Goal: Answer question/provide support

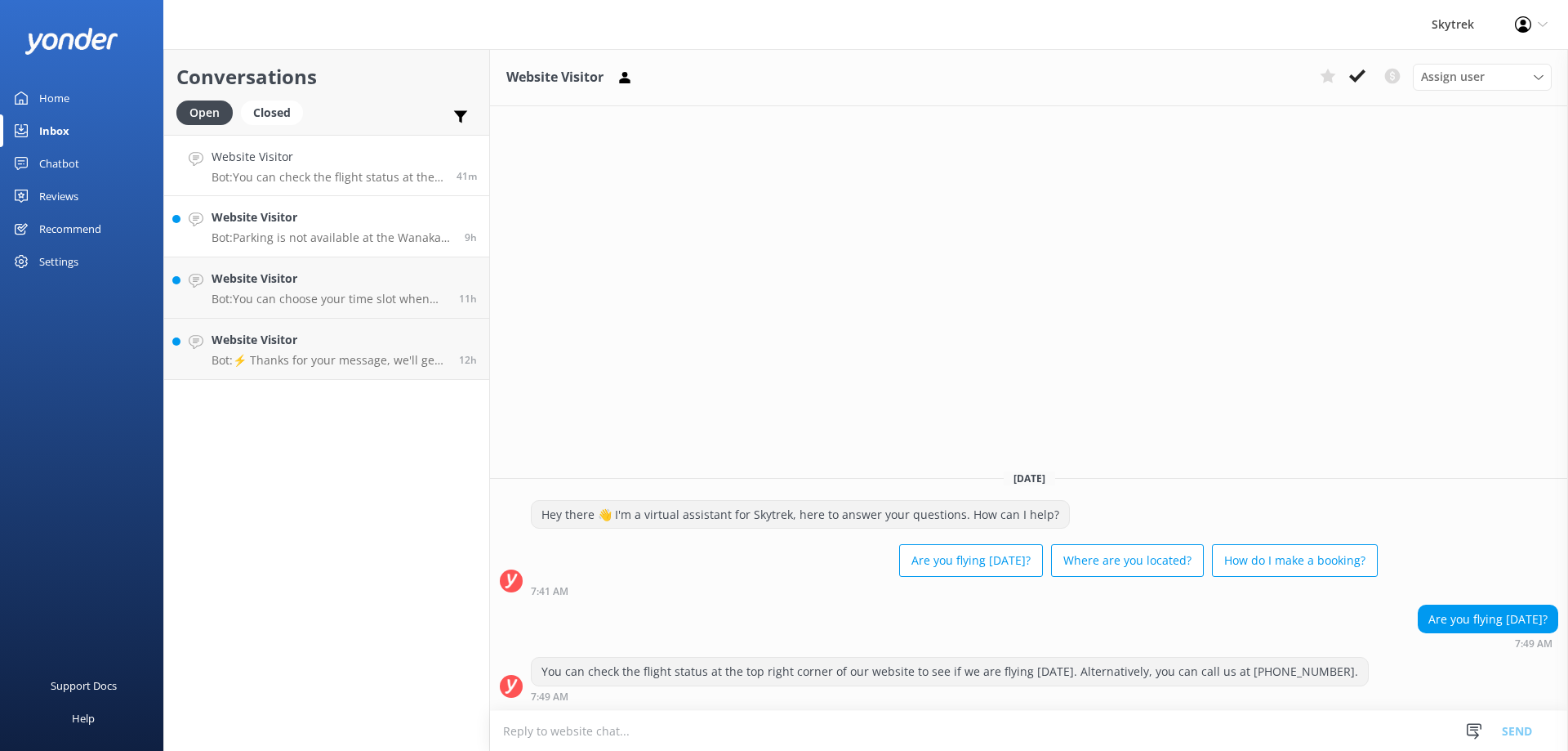
click at [333, 237] on p "Bot: Parking is not available at the Wanaka Paragliding check-in location. Howe…" at bounding box center [332, 238] width 241 height 15
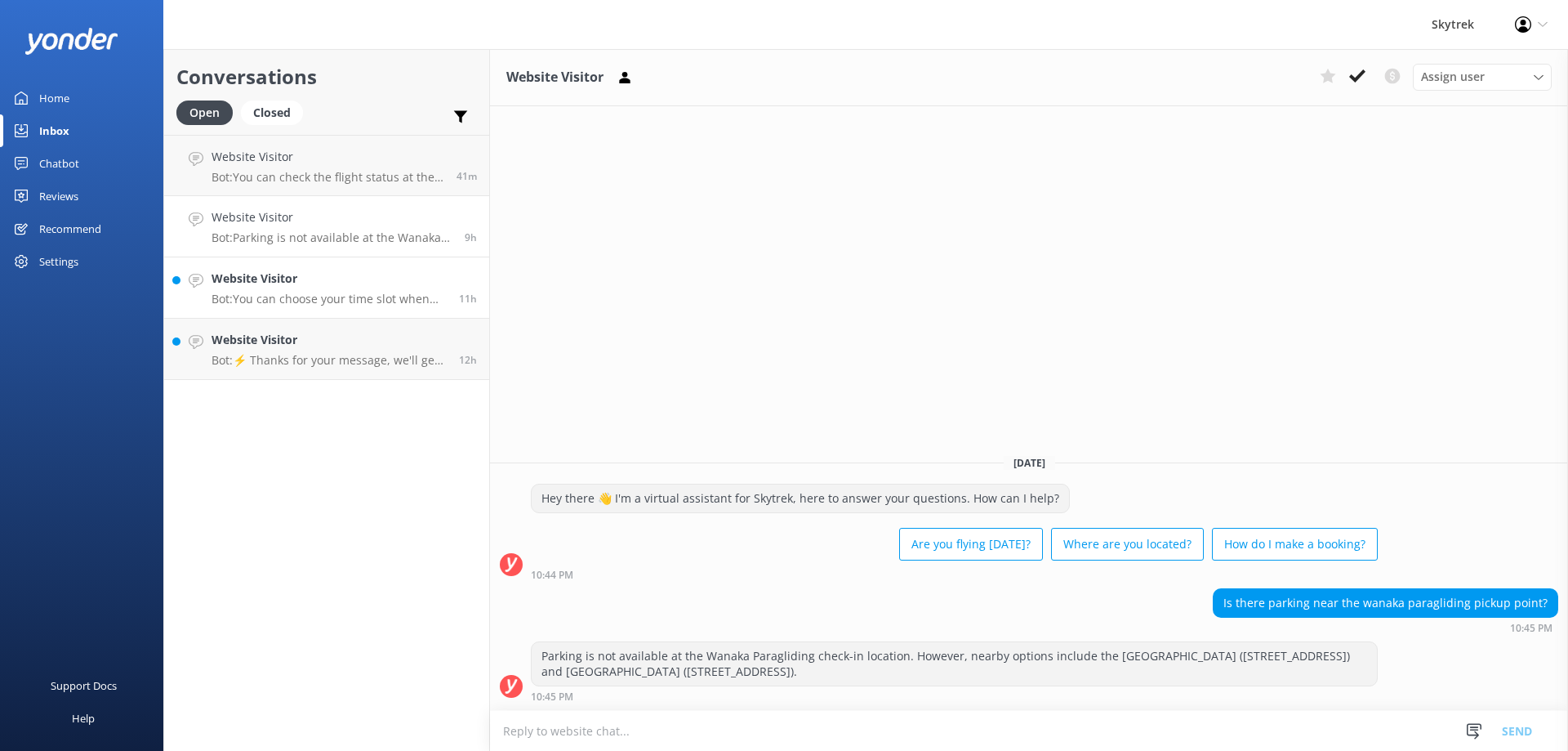
click at [323, 280] on h4 "Website Visitor" at bounding box center [329, 279] width 236 height 18
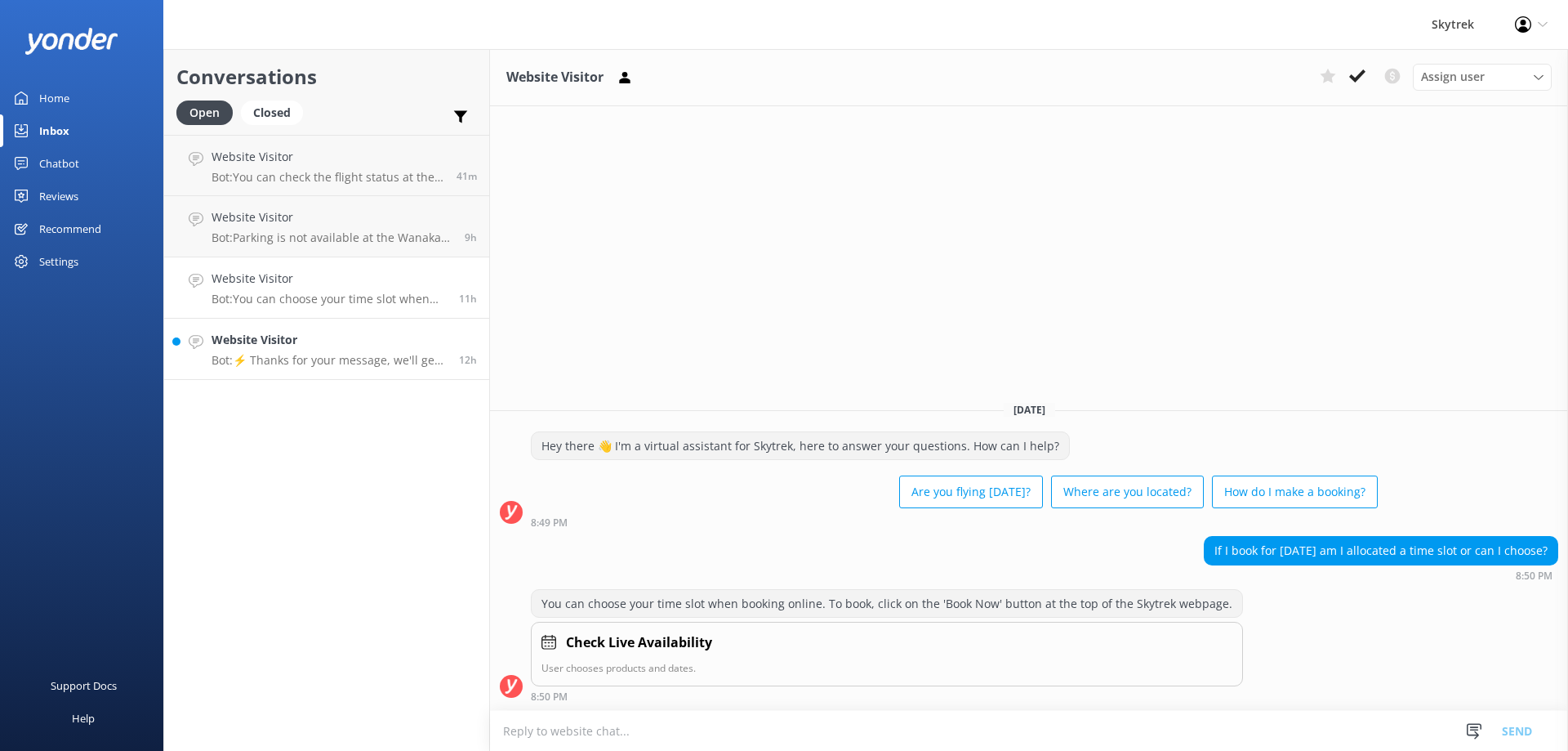
click at [321, 344] on h4 "Website Visitor" at bounding box center [329, 340] width 236 height 18
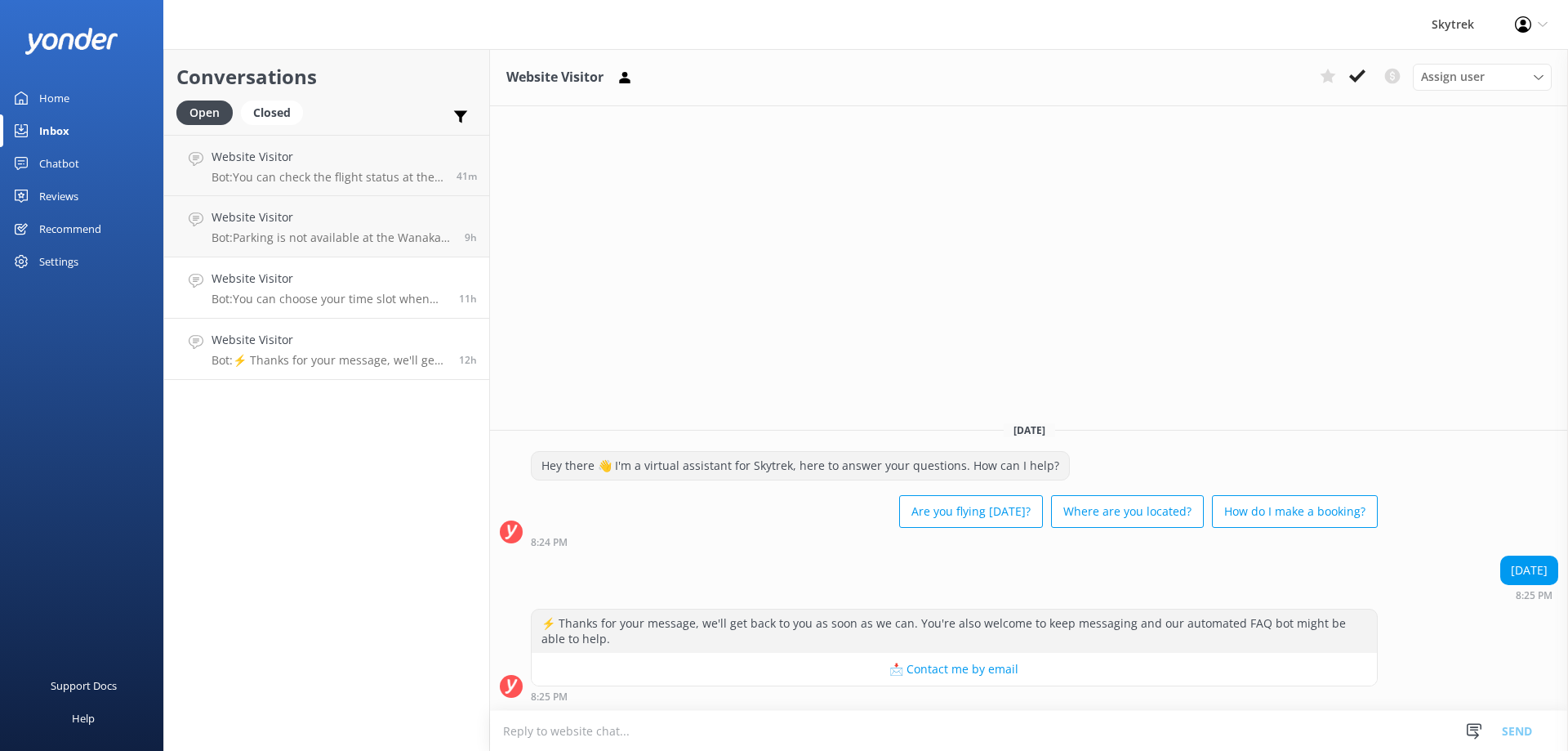
click at [340, 300] on p "Bot: You can choose your time slot when booking online. To book, click on the '…" at bounding box center [329, 299] width 236 height 15
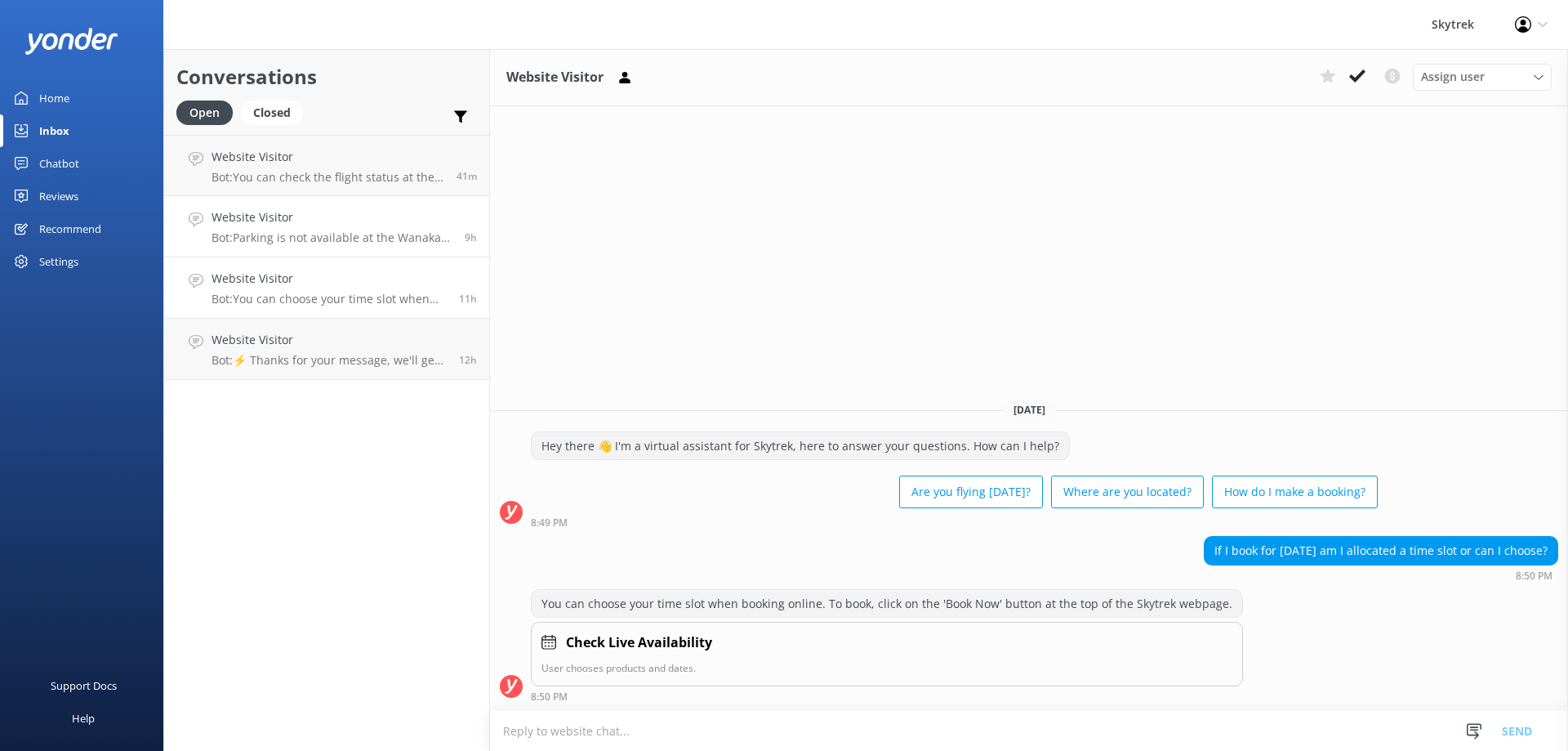
click at [329, 238] on p "Bot: Parking is not available at the Wanaka Paragliding check-in location. Howe…" at bounding box center [332, 238] width 241 height 15
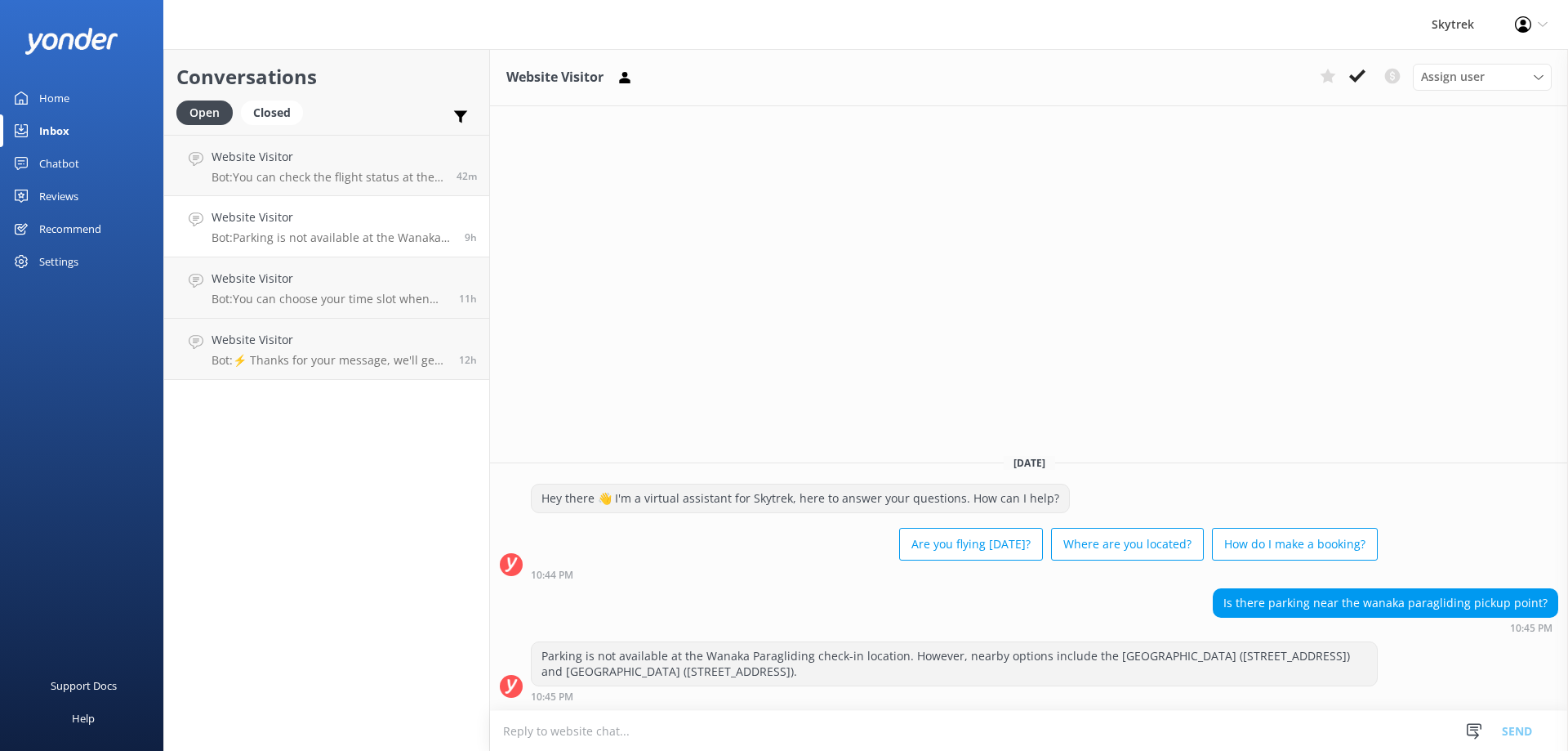
click at [321, 129] on div "Open Closed Important Converted Assigned to me Unassigned" at bounding box center [327, 119] width 300 height 39
click at [328, 168] on div "Website Visitor Bot: You can check the flight status at the top right corner of…" at bounding box center [328, 165] width 233 height 35
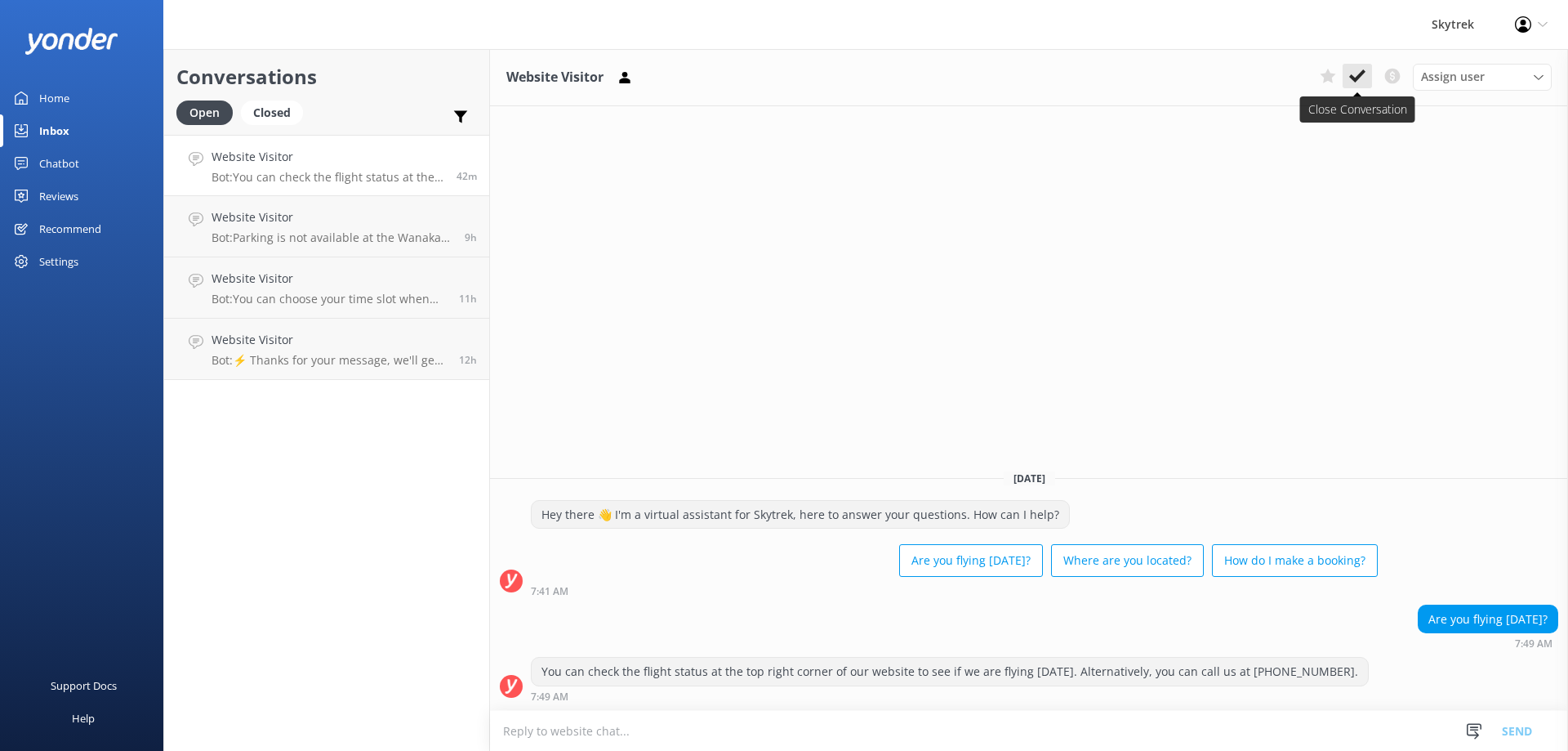
click at [1354, 73] on icon at bounding box center [1357, 76] width 17 height 17
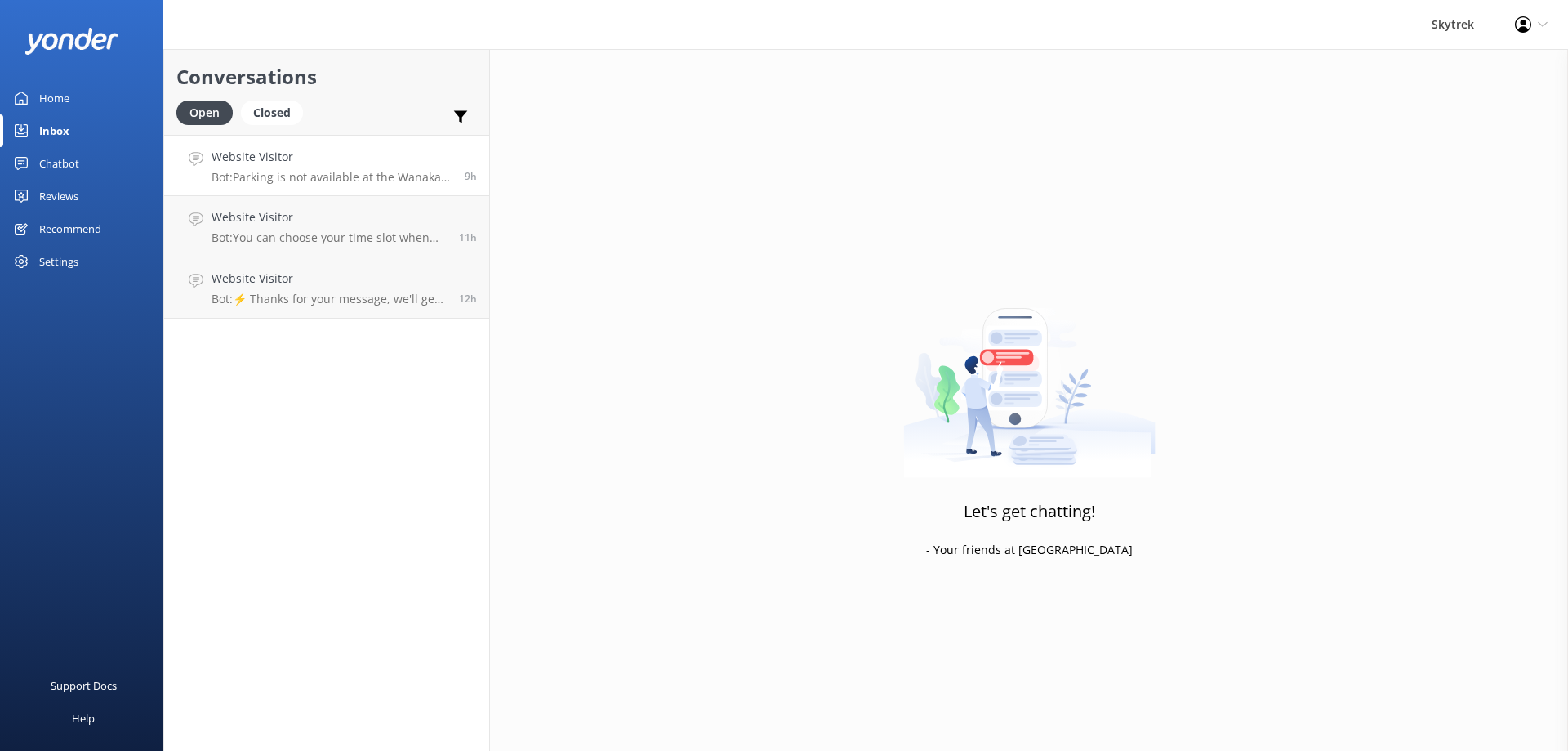
click at [333, 172] on p "Bot: Parking is not available at the Wanaka Paragliding check-in location. Howe…" at bounding box center [332, 178] width 241 height 15
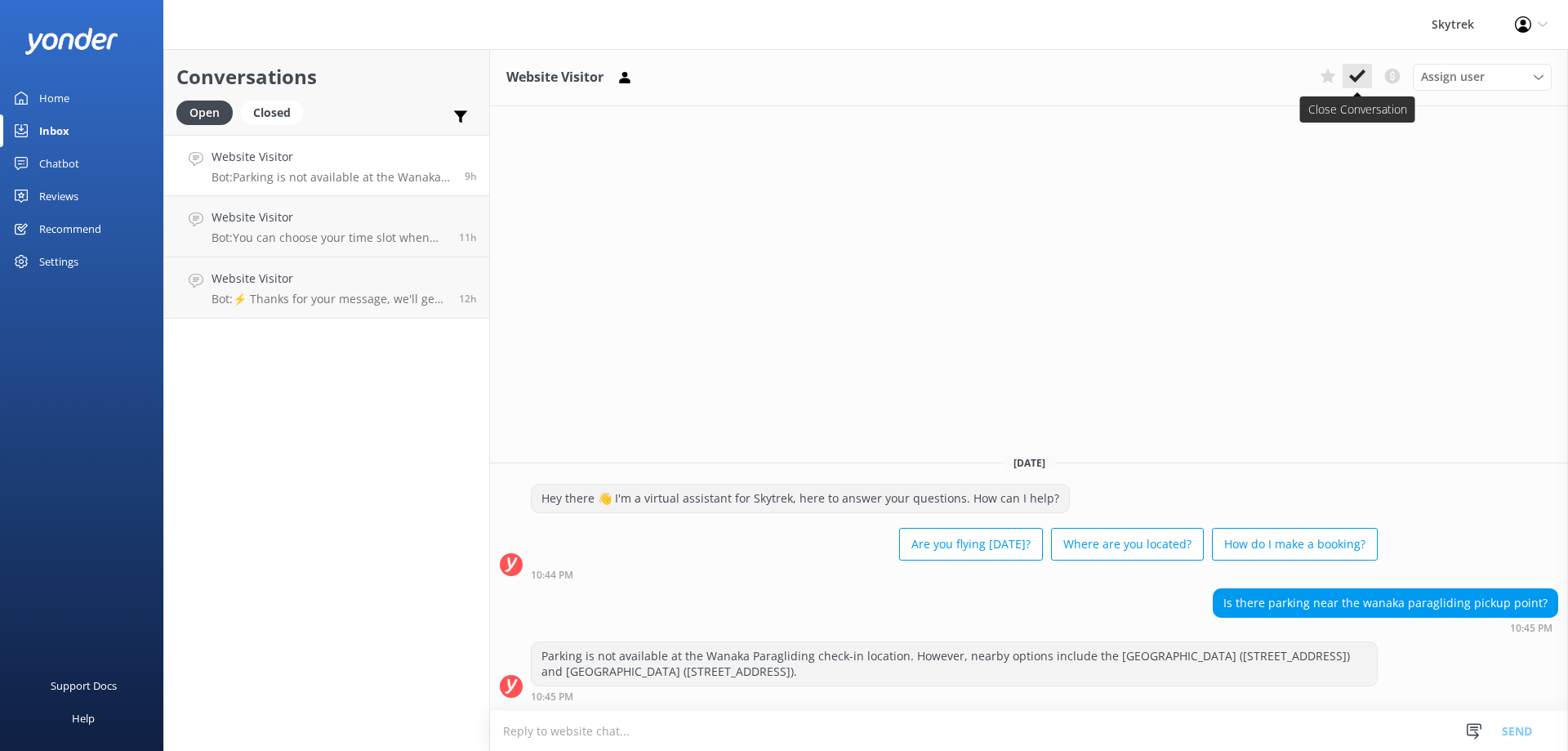
click at [1359, 69] on icon at bounding box center [1357, 76] width 17 height 17
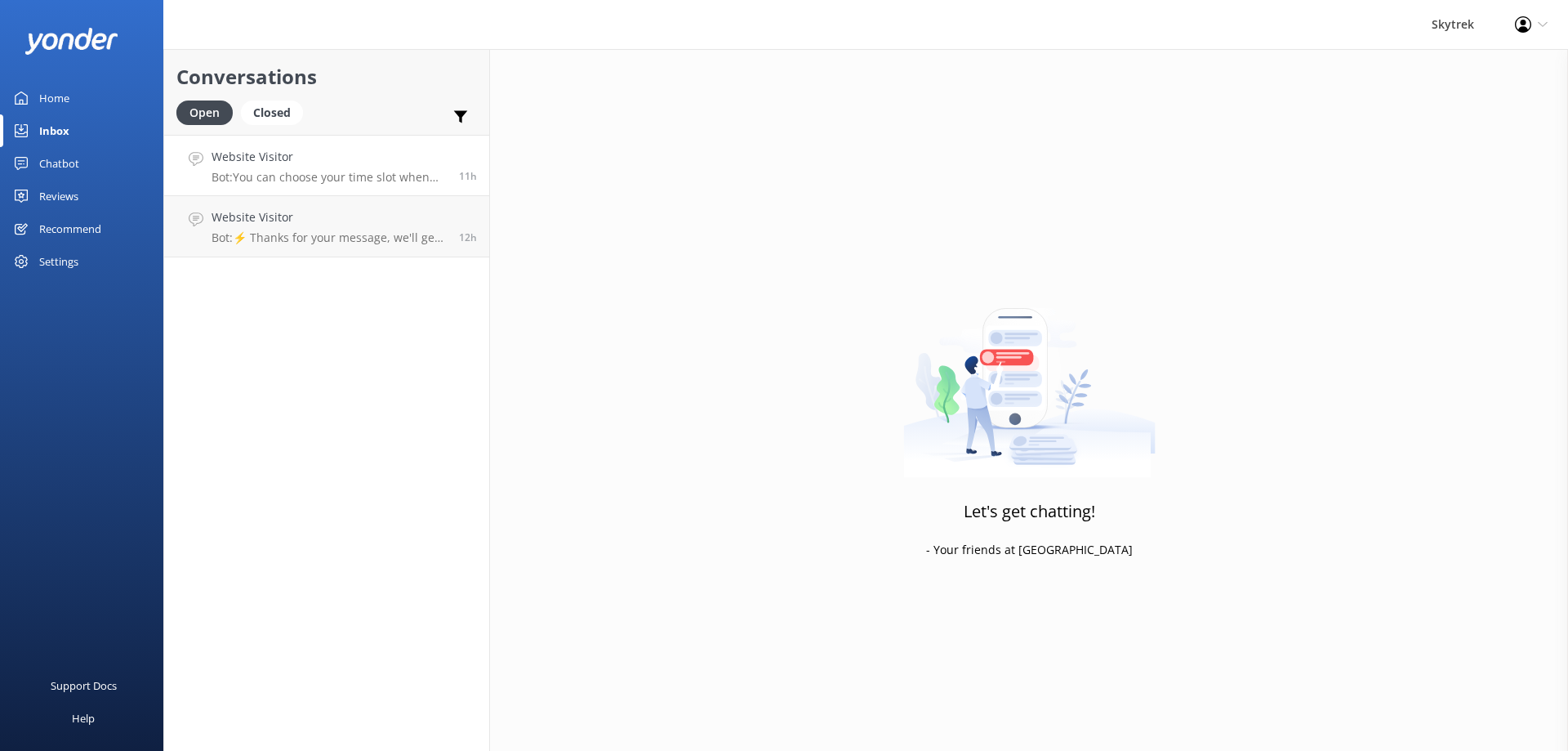
click at [341, 185] on link "Website Visitor Bot: You can choose your time slot when booking online. To book…" at bounding box center [327, 165] width 325 height 61
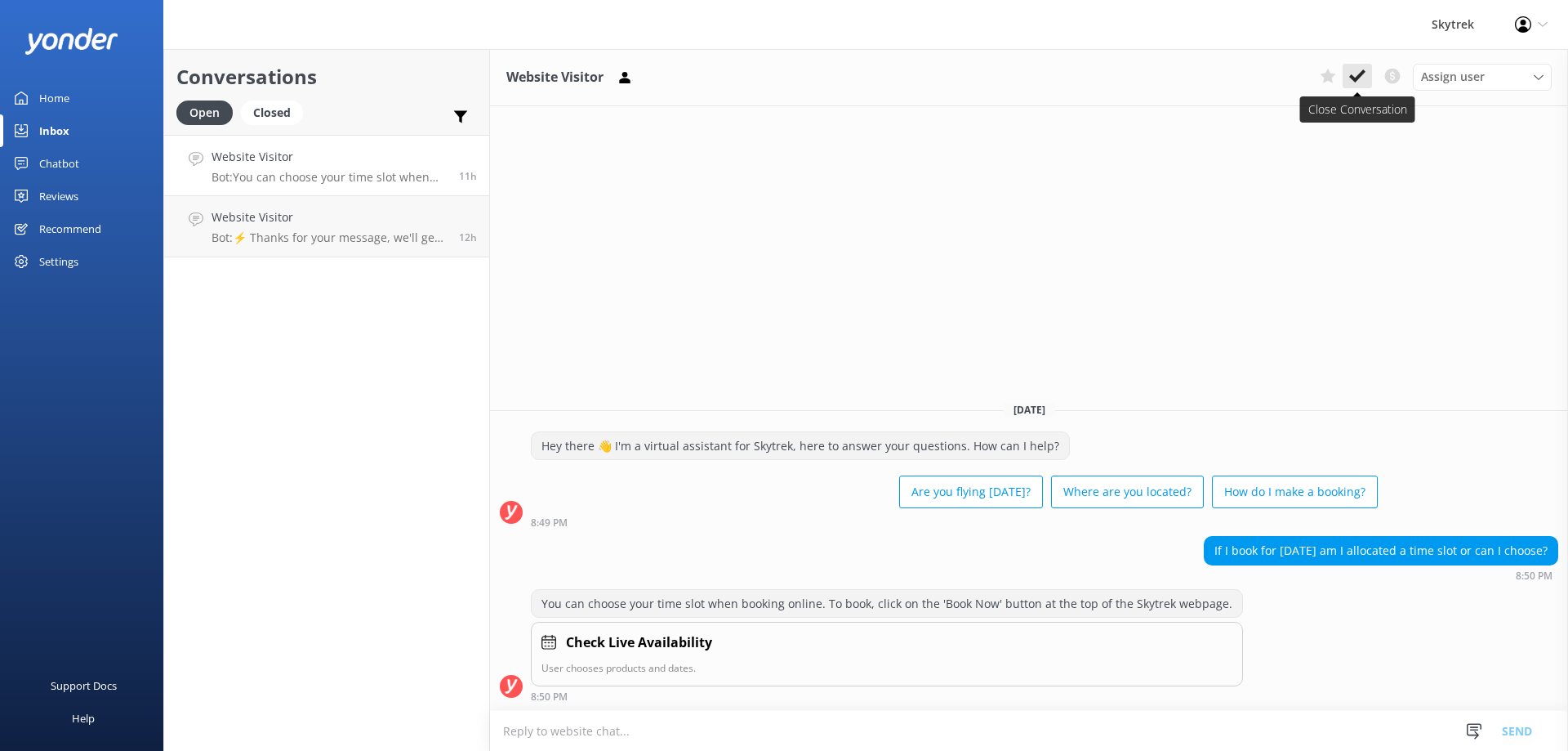
click at [1356, 73] on icon at bounding box center [1357, 76] width 17 height 17
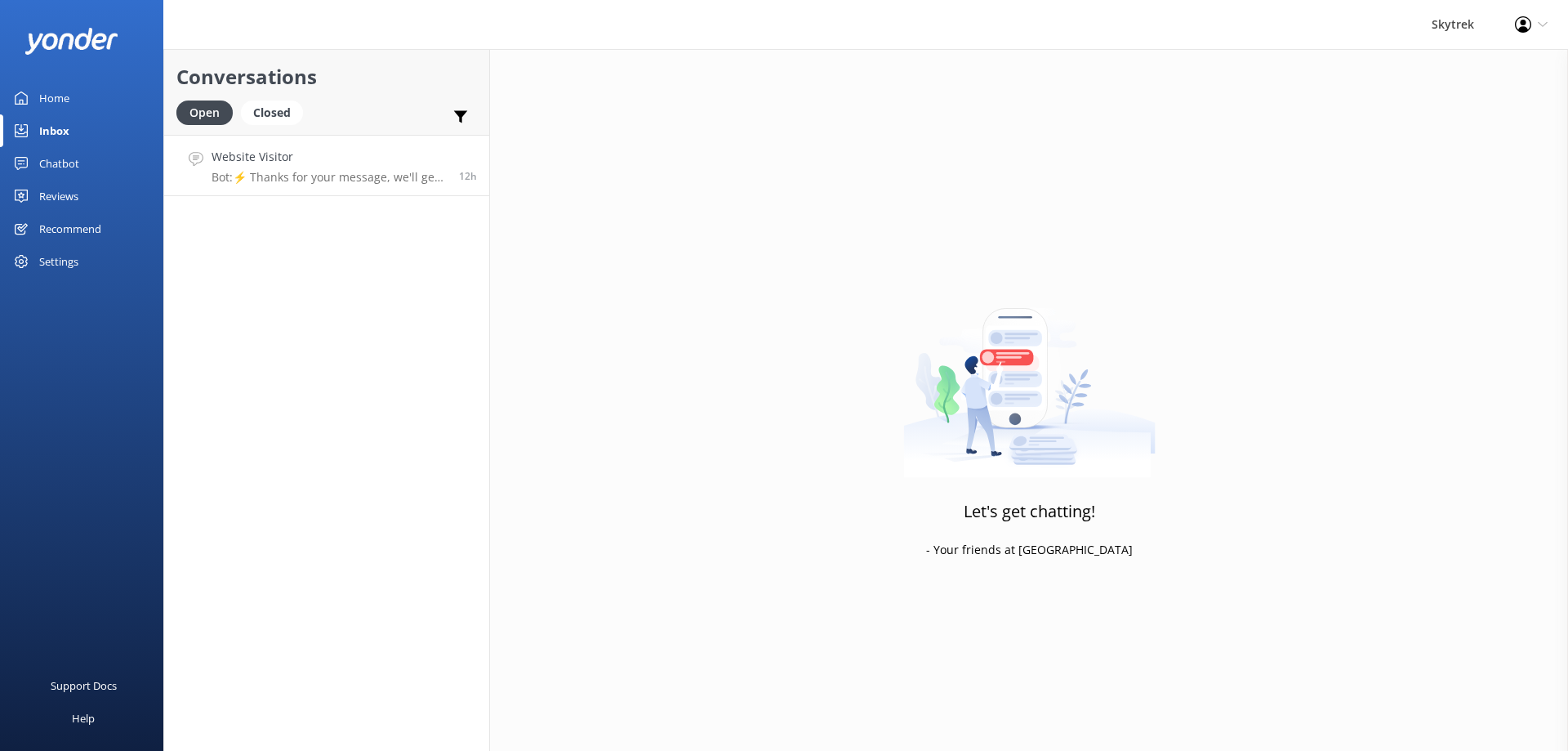
click at [323, 184] on p "Bot: ⚡ Thanks for your message, we'll get back to you as soon as we can. You're…" at bounding box center [329, 178] width 236 height 15
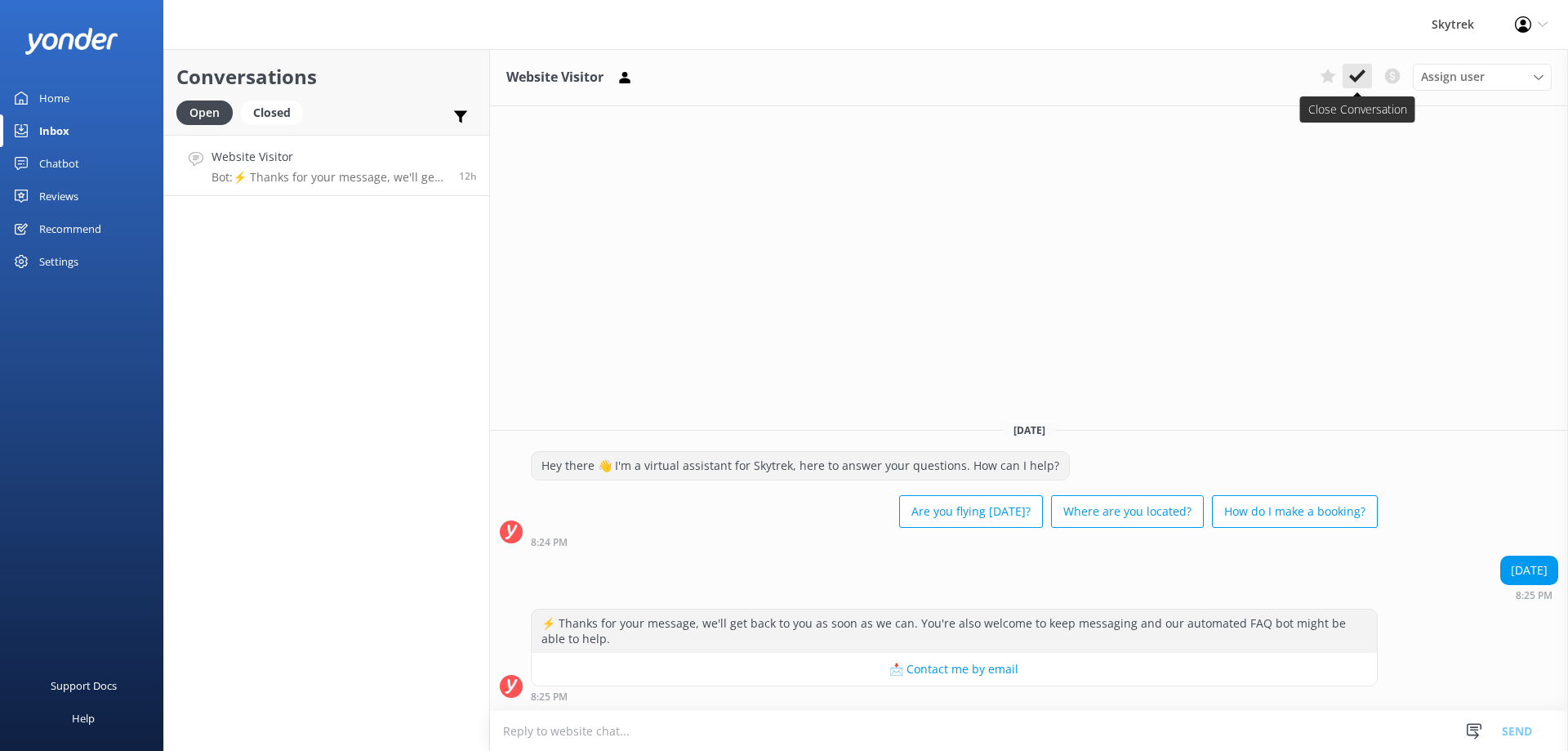
click at [1351, 74] on icon at bounding box center [1357, 76] width 17 height 17
